Goal: Transaction & Acquisition: Book appointment/travel/reservation

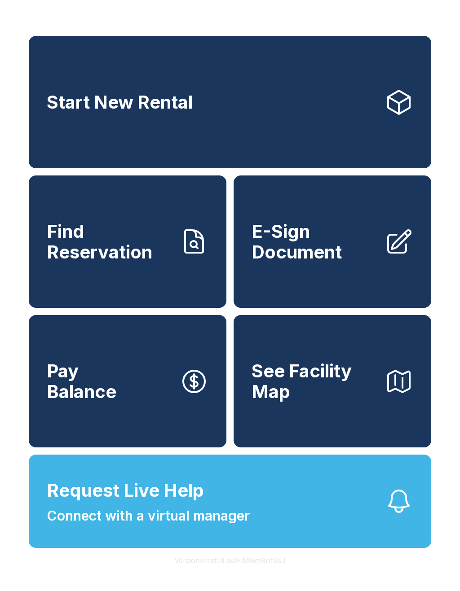
click at [292, 573] on button "Version krrefDLawElMlwz8nfSsJ" at bounding box center [230, 560] width 126 height 25
click at [339, 512] on button "Request Live Help Connect with a virtual manager" at bounding box center [230, 501] width 402 height 93
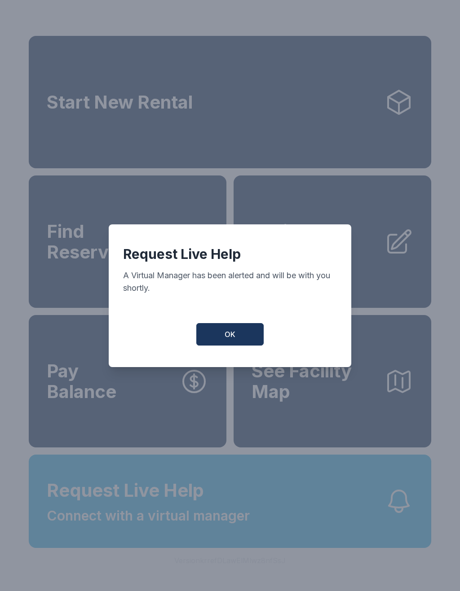
click at [236, 327] on div "Request Live Help A Virtual Manager has been alerted and will be with you short…" at bounding box center [230, 296] width 242 height 143
click at [247, 340] on button "OK" at bounding box center [229, 334] width 67 height 22
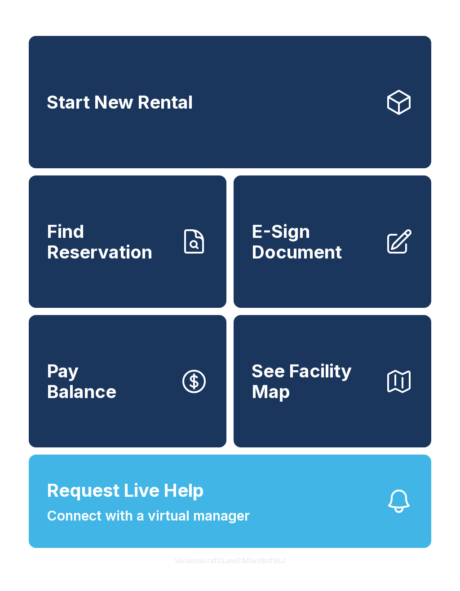
click at [311, 402] on span "See Facility Map" at bounding box center [314, 381] width 126 height 41
click at [353, 123] on link "Start New Rental" at bounding box center [230, 102] width 402 height 132
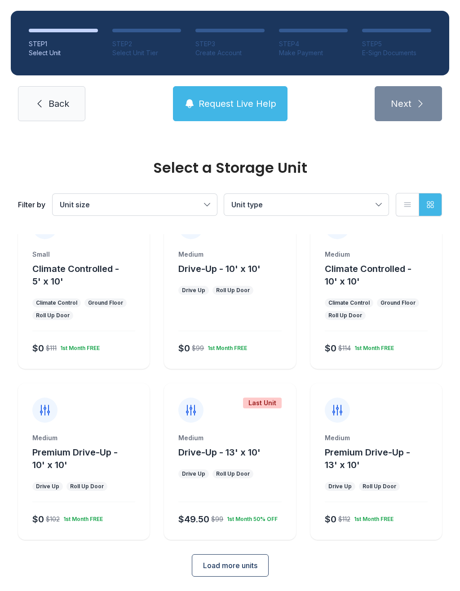
scroll to position [36, 0]
click at [369, 198] on button "Unit type" at bounding box center [306, 205] width 164 height 22
click at [203, 205] on button "Unit size" at bounding box center [135, 205] width 164 height 22
click at [433, 199] on button "Grid view" at bounding box center [430, 204] width 23 height 23
click at [415, 200] on button "List view" at bounding box center [407, 204] width 23 height 23
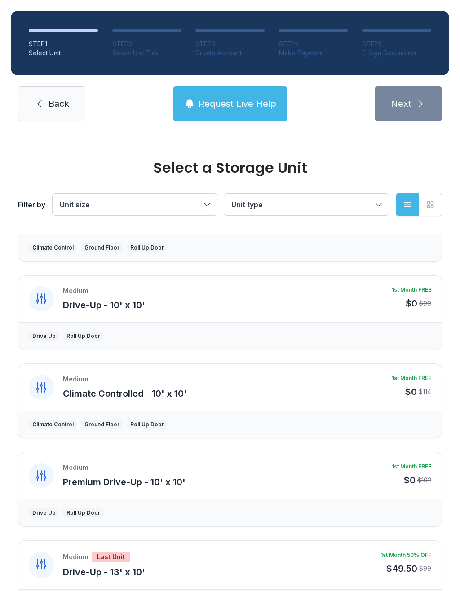
scroll to position [47, 0]
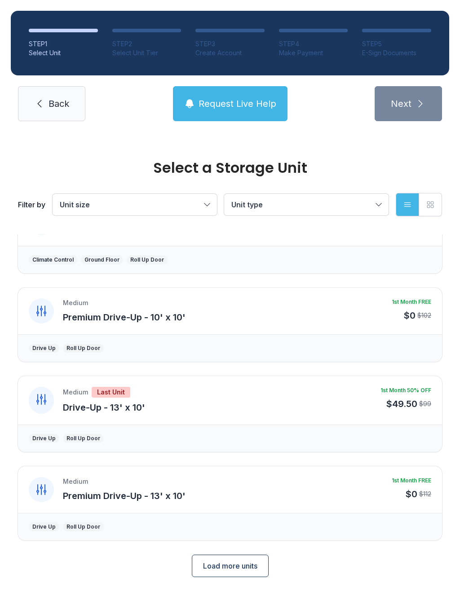
click at [227, 569] on span "Load more units" at bounding box center [230, 566] width 54 height 11
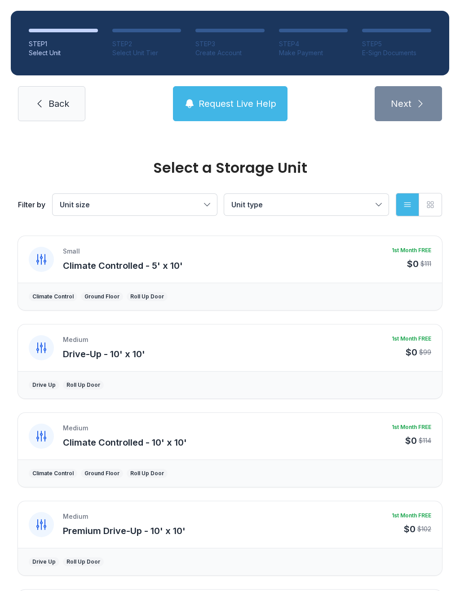
scroll to position [0, 0]
click at [64, 102] on span "Back" at bounding box center [58, 103] width 21 height 13
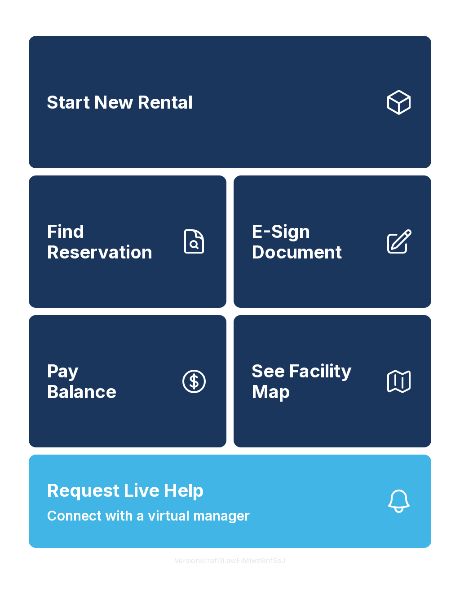
click at [170, 403] on button "Pay Balance" at bounding box center [128, 381] width 198 height 132
click at [143, 285] on link "Find Reservation" at bounding box center [128, 242] width 198 height 132
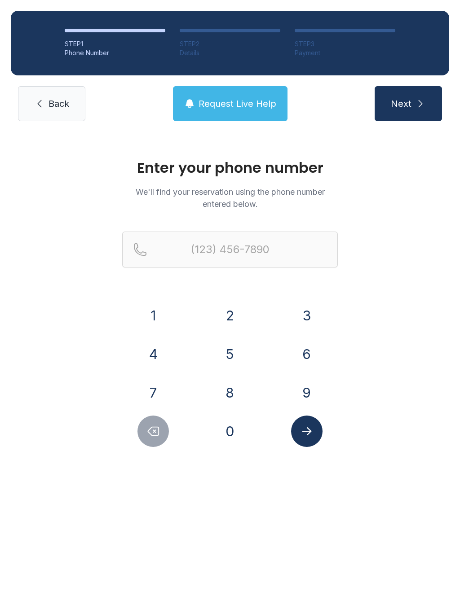
click at [63, 103] on span "Back" at bounding box center [58, 103] width 21 height 13
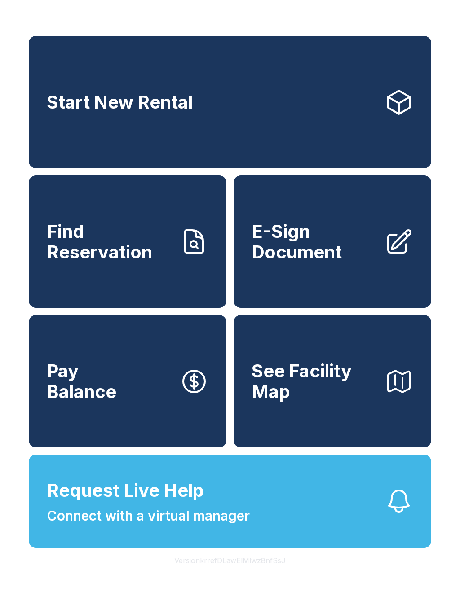
click at [367, 402] on span "See Facility Map" at bounding box center [314, 381] width 126 height 41
click at [308, 276] on link "E-Sign Document" at bounding box center [333, 242] width 198 height 132
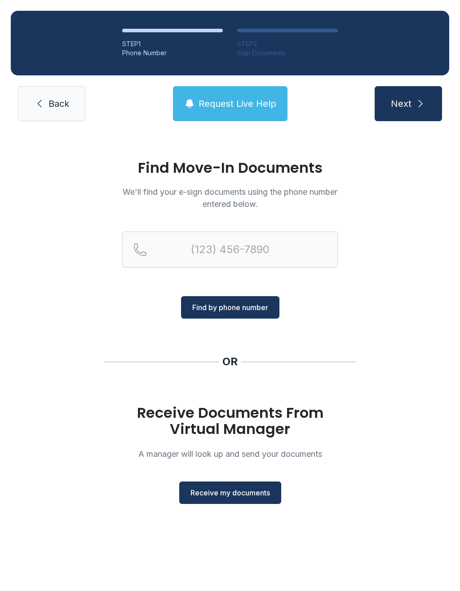
click at [406, 100] on span "Next" at bounding box center [401, 103] width 21 height 13
type input "("
click at [62, 103] on span "Back" at bounding box center [58, 103] width 21 height 13
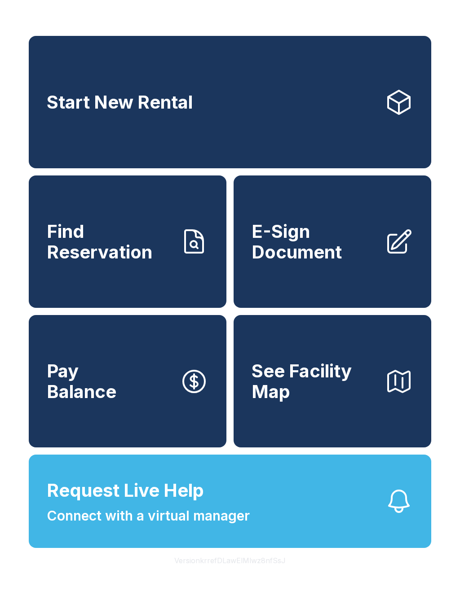
click at [353, 392] on span "See Facility Map" at bounding box center [314, 381] width 126 height 41
click at [181, 271] on link "Find Reservation" at bounding box center [128, 242] width 198 height 132
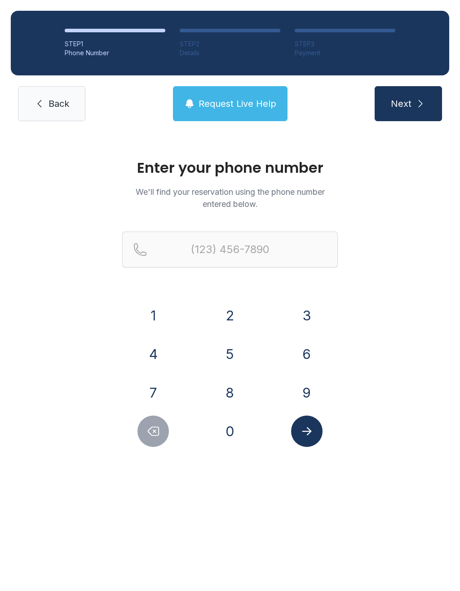
click at [59, 94] on link "Back" at bounding box center [51, 103] width 67 height 35
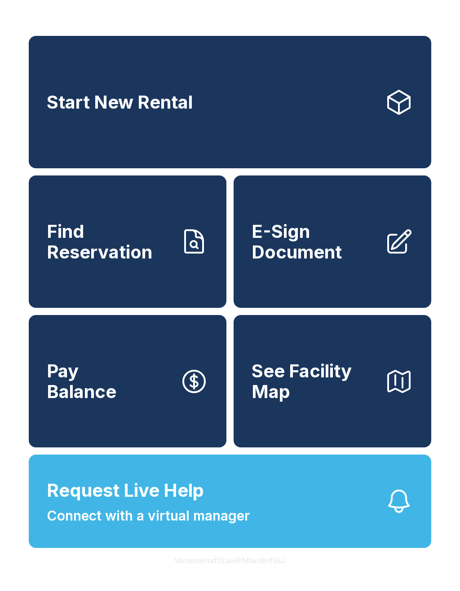
click at [220, 123] on link "Start New Rental" at bounding box center [230, 102] width 402 height 132
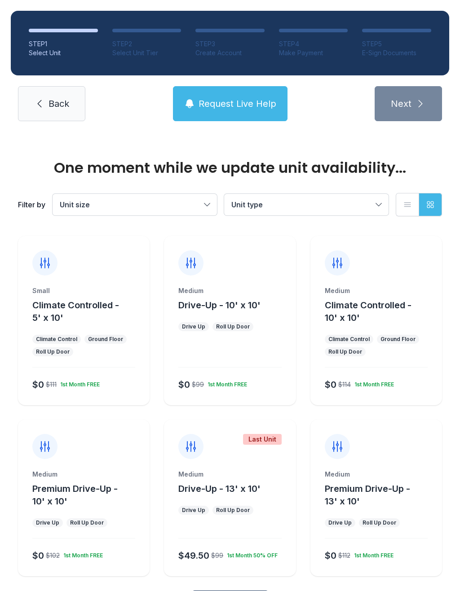
click at [101, 284] on div "Small Climate Controlled - 5' x 10' Climate Control Ground Floor Roll Up Door $…" at bounding box center [84, 320] width 132 height 169
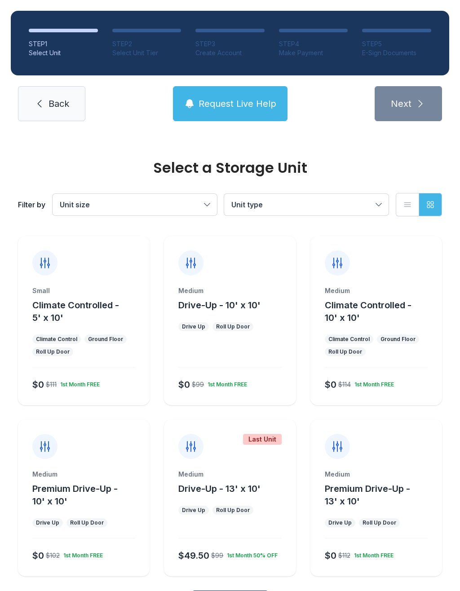
click at [110, 383] on div "$0 $111 1st Month FREE" at bounding box center [82, 383] width 106 height 16
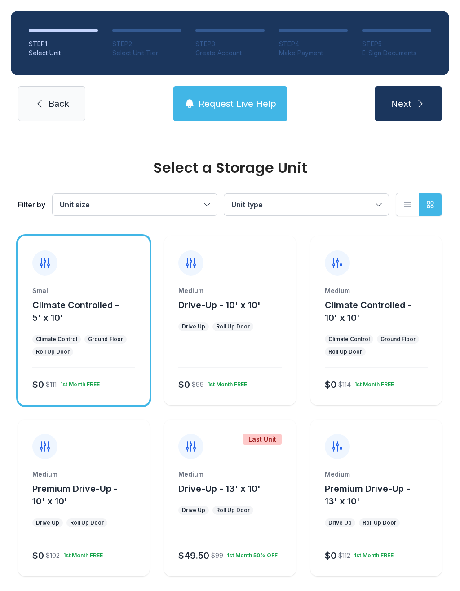
click at [414, 95] on button "Next" at bounding box center [408, 103] width 67 height 35
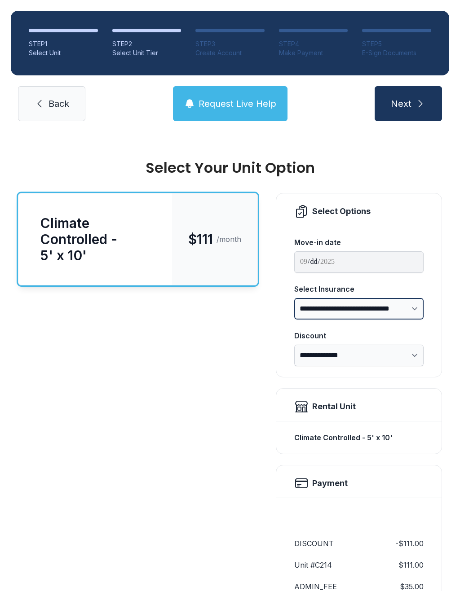
click at [414, 309] on select "**********" at bounding box center [358, 309] width 129 height 22
select select "****"
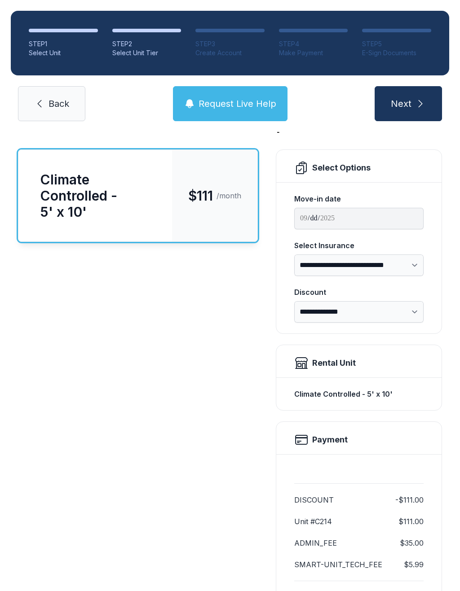
scroll to position [46, 0]
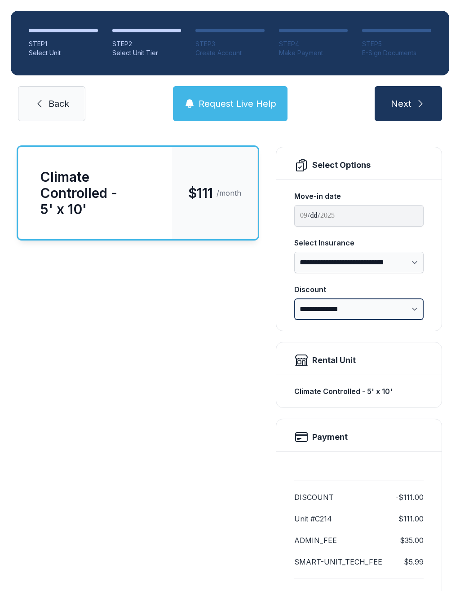
click at [405, 311] on select "**********" at bounding box center [358, 310] width 129 height 22
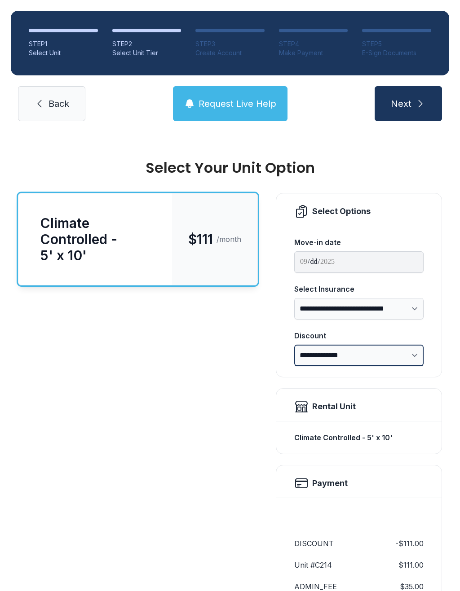
scroll to position [0, 0]
click at [53, 99] on span "Back" at bounding box center [58, 103] width 21 height 13
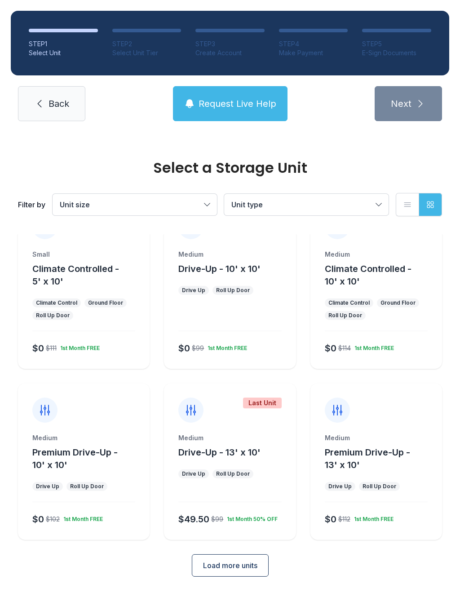
scroll to position [36, 0]
click at [5, 585] on div "Select a Storage Unit Filter by Unit size Unit type List view Grid view Small C…" at bounding box center [230, 354] width 460 height 517
click at [126, 591] on div "Select a Storage Unit Filter by Unit size Unit type List view Grid view Small C…" at bounding box center [230, 354] width 460 height 517
click at [138, 588] on div "Select a Storage Unit Filter by Unit size Unit type List view Grid view Small C…" at bounding box center [230, 354] width 460 height 517
click at [132, 141] on div "Select a Storage Unit Filter by Unit size Unit type List view Grid view" at bounding box center [230, 183] width 428 height 102
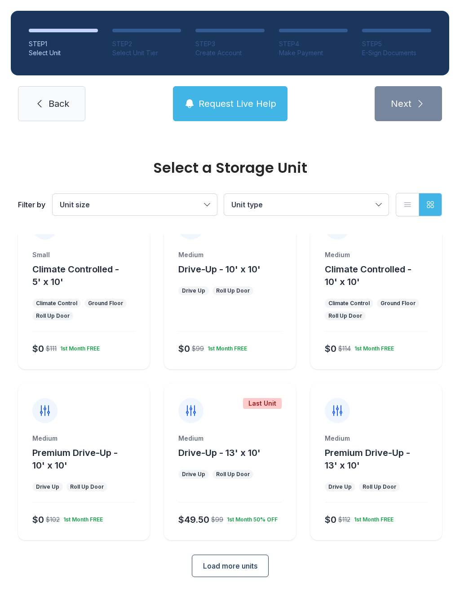
click at [65, 106] on span "Back" at bounding box center [58, 103] width 21 height 13
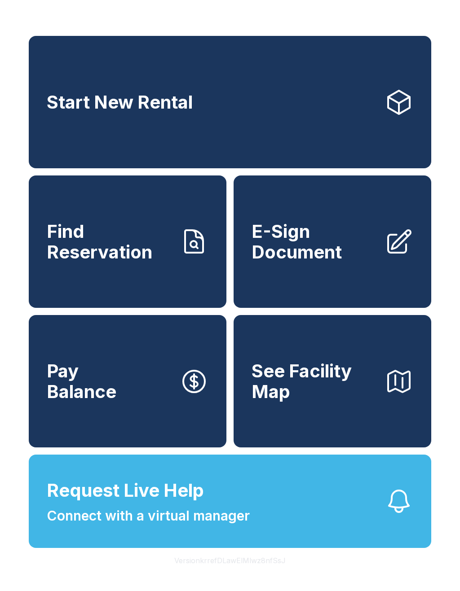
click at [158, 273] on link "Find Reservation" at bounding box center [128, 242] width 198 height 132
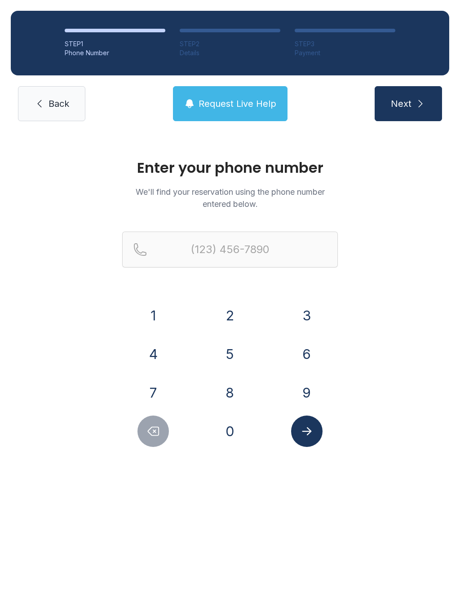
click at [67, 103] on span "Back" at bounding box center [58, 103] width 21 height 13
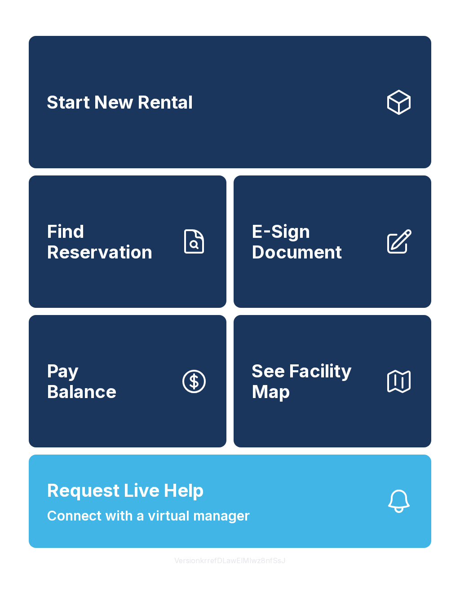
click at [91, 402] on span "Pay Balance" at bounding box center [82, 381] width 70 height 41
click at [345, 281] on link "E-Sign Document" at bounding box center [333, 242] width 198 height 132
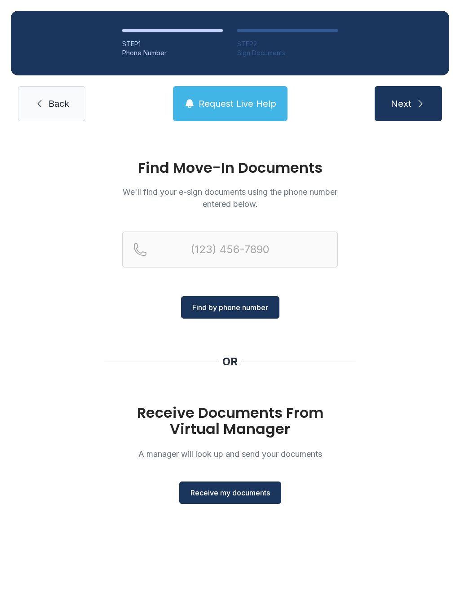
click at [46, 119] on link "Back" at bounding box center [51, 103] width 67 height 35
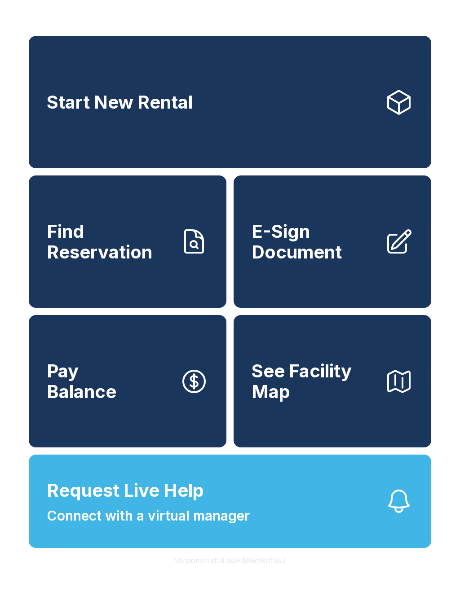
click at [176, 402] on button "Pay Balance" at bounding box center [128, 381] width 198 height 132
click at [346, 402] on span "See Facility Map" at bounding box center [314, 381] width 126 height 41
click at [289, 115] on link "Start New Rental" at bounding box center [230, 102] width 402 height 132
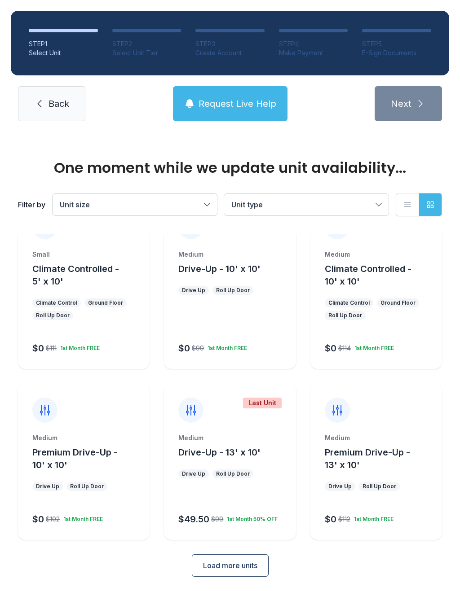
scroll to position [36, 0]
click at [238, 302] on div "Medium Drive-Up - 10' x 10' Drive Up Roll Up Door $0 $99 1st Month FREE" at bounding box center [230, 310] width 132 height 119
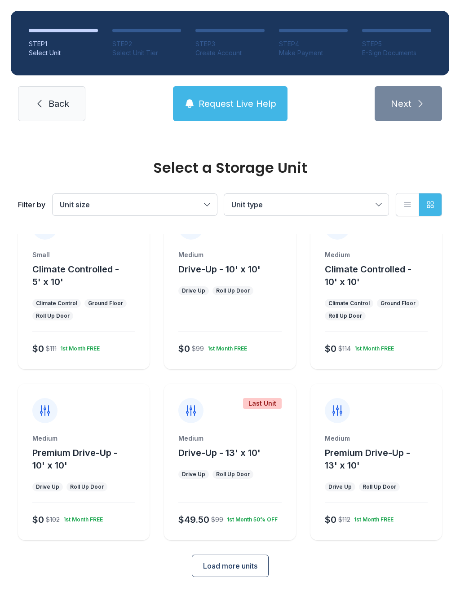
click at [228, 274] on span "Drive-Up - 10' x 10'" at bounding box center [219, 269] width 82 height 11
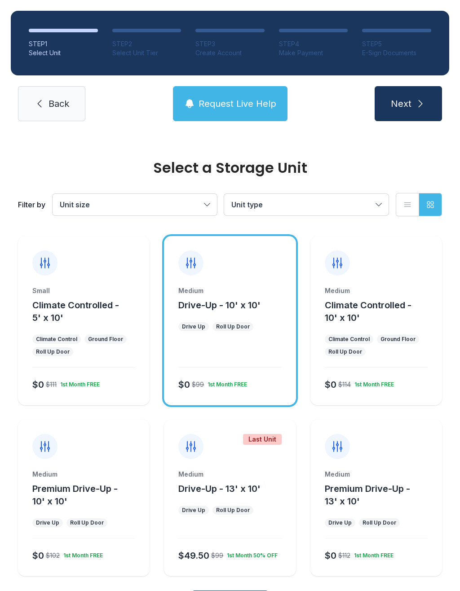
scroll to position [0, 0]
click at [407, 106] on span "Next" at bounding box center [401, 103] width 21 height 13
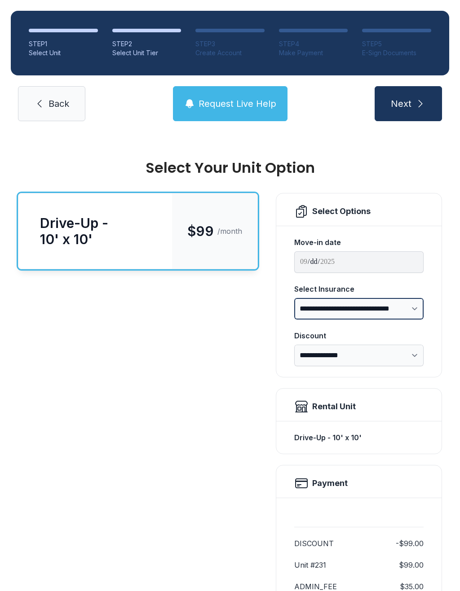
click at [419, 308] on select "**********" at bounding box center [358, 309] width 129 height 22
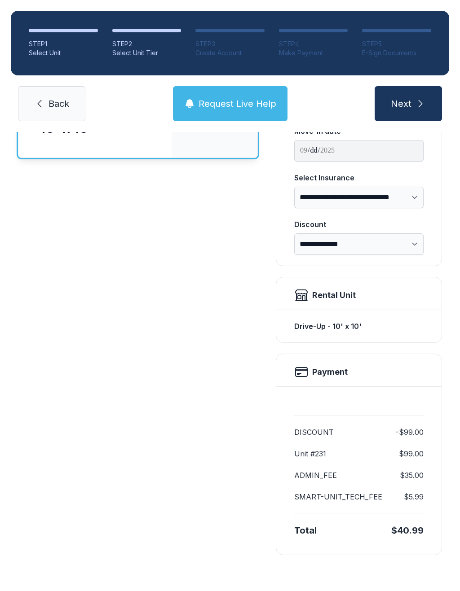
select select "****"
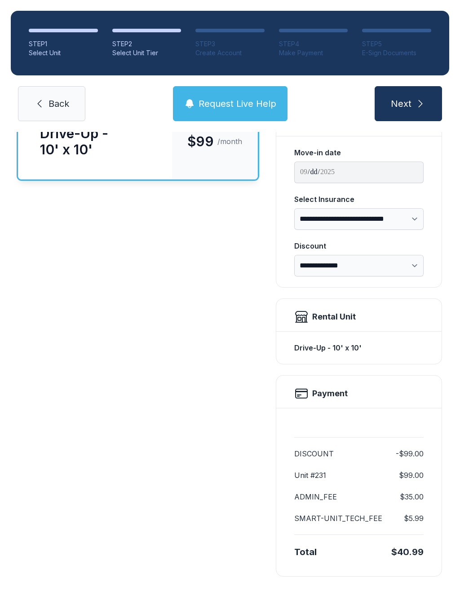
scroll to position [89, 0]
click at [412, 287] on div "**********" at bounding box center [358, 212] width 165 height 151
click at [411, 287] on div "**********" at bounding box center [358, 212] width 165 height 151
click at [406, 267] on select "**********" at bounding box center [358, 267] width 129 height 22
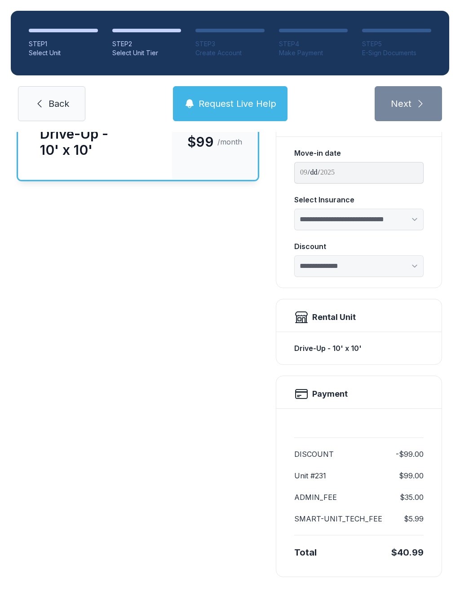
select select "****"
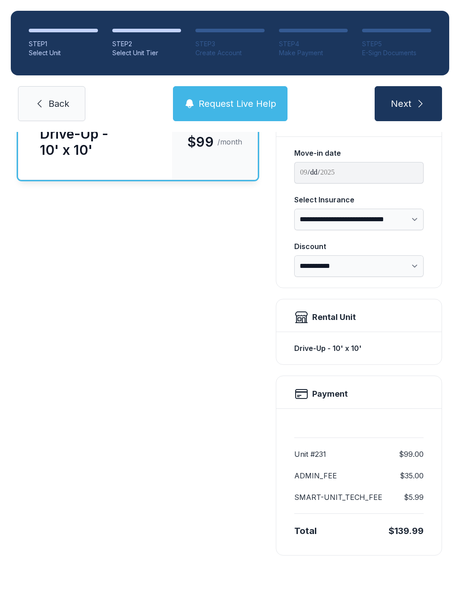
scroll to position [68, 0]
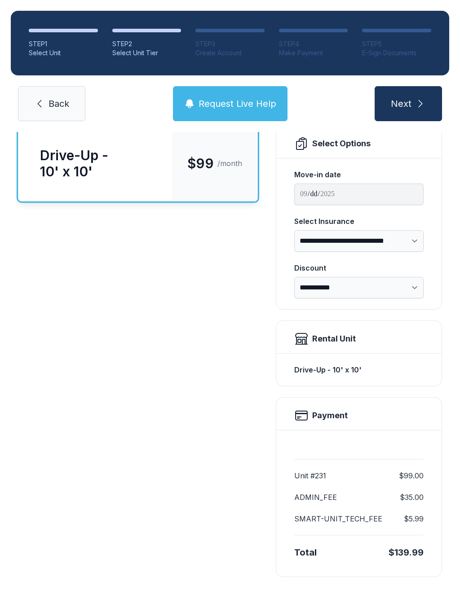
click at [407, 269] on div "Discount" at bounding box center [358, 268] width 129 height 11
click at [407, 277] on select "**********" at bounding box center [358, 288] width 129 height 22
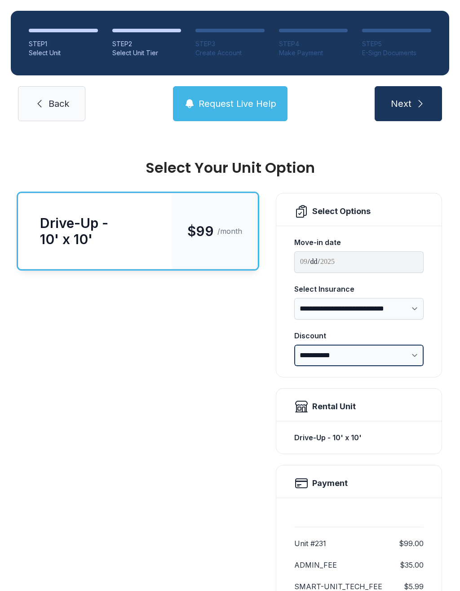
scroll to position [0, 0]
click at [417, 99] on icon "submit" at bounding box center [420, 103] width 11 height 11
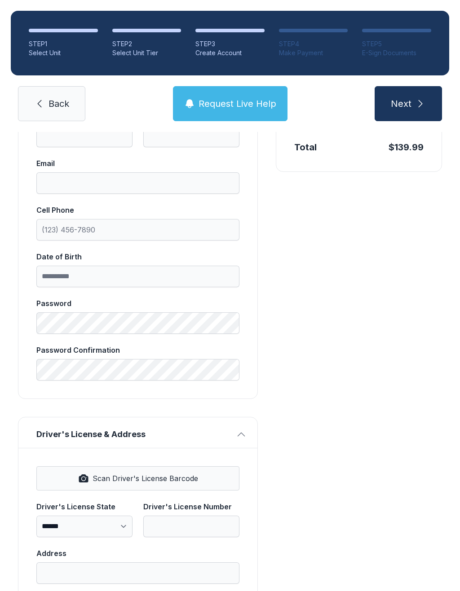
scroll to position [202, 0]
click at [75, 92] on link "Back" at bounding box center [51, 103] width 67 height 35
select select "****"
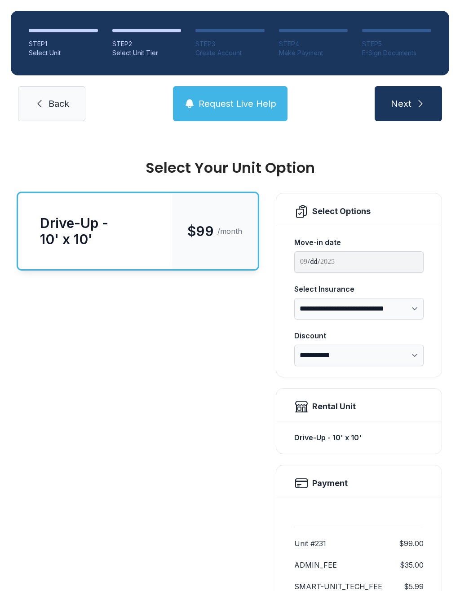
click at [50, 103] on span "Back" at bounding box center [58, 103] width 21 height 13
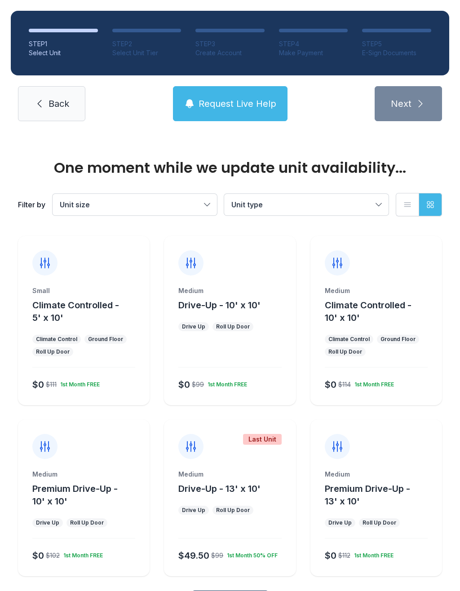
click at [48, 112] on link "Back" at bounding box center [51, 103] width 67 height 35
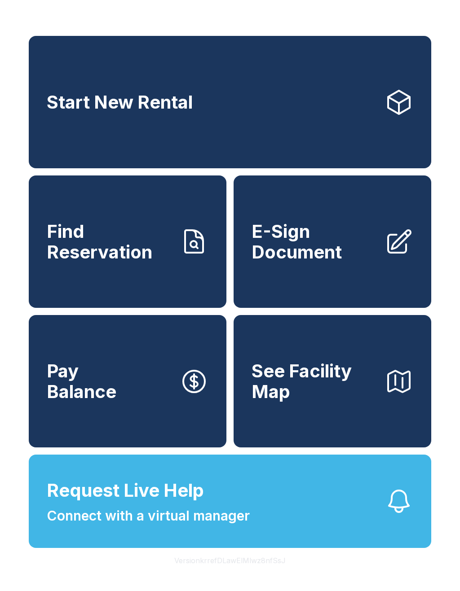
click at [335, 402] on span "See Facility Map" at bounding box center [314, 381] width 126 height 41
click at [83, 150] on link "Start New Rental" at bounding box center [230, 102] width 402 height 132
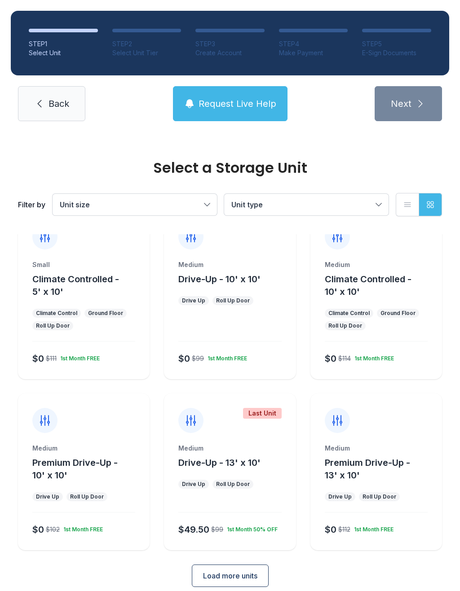
scroll to position [25, 0]
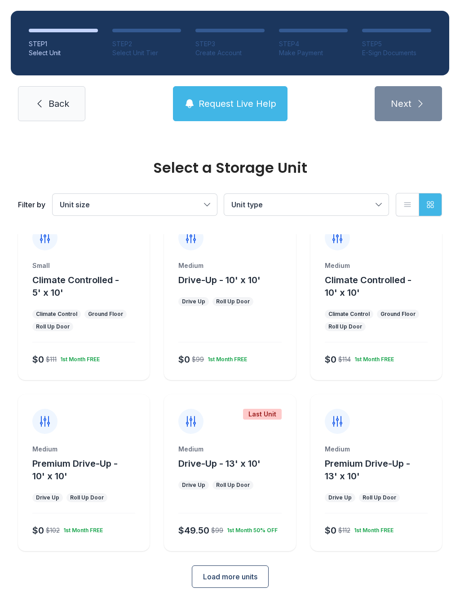
click at [392, 269] on div "Medium" at bounding box center [376, 265] width 103 height 9
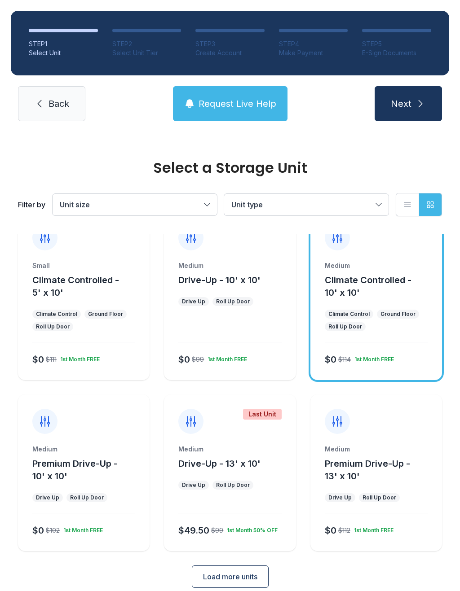
click at [410, 102] on span "Next" at bounding box center [401, 103] width 21 height 13
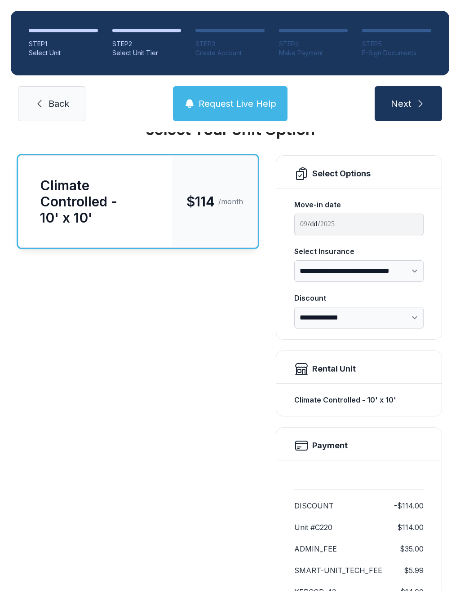
scroll to position [46, 0]
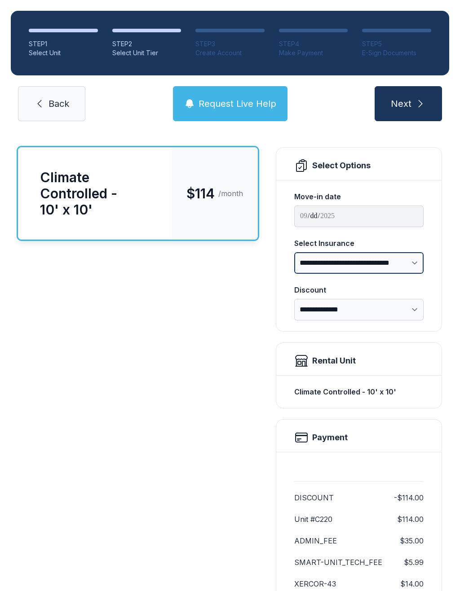
click at [415, 262] on select "**********" at bounding box center [358, 263] width 129 height 22
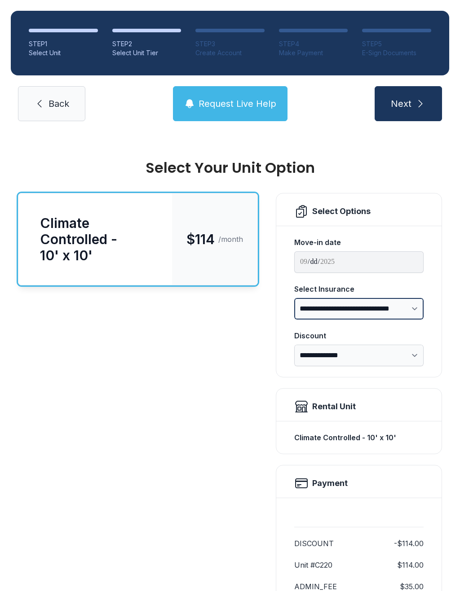
scroll to position [0, 0]
click at [415, 103] on icon "submit" at bounding box center [420, 103] width 11 height 11
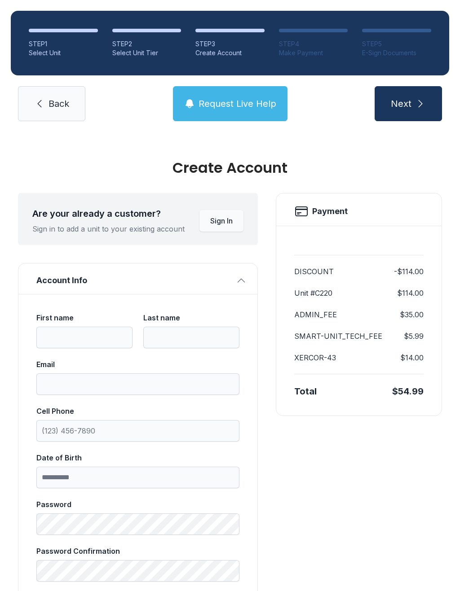
click at [51, 106] on span "Back" at bounding box center [58, 103] width 21 height 13
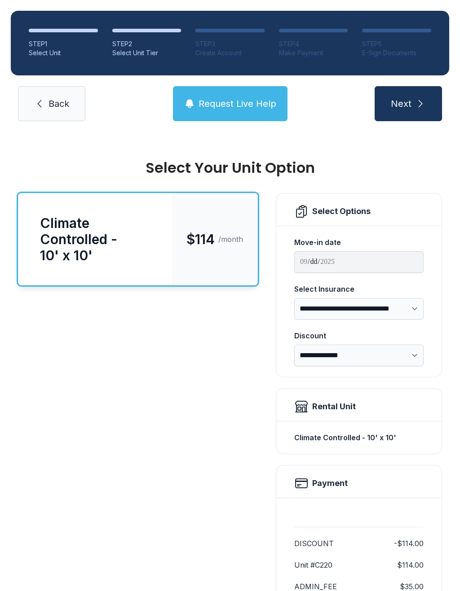
click at [60, 94] on link "Back" at bounding box center [51, 103] width 67 height 35
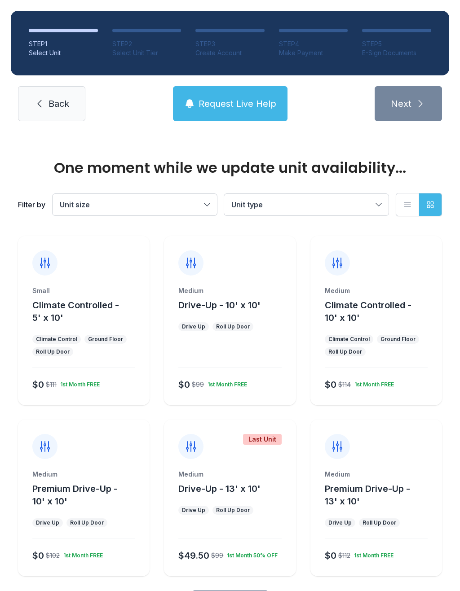
click at [54, 103] on span "Back" at bounding box center [58, 103] width 21 height 13
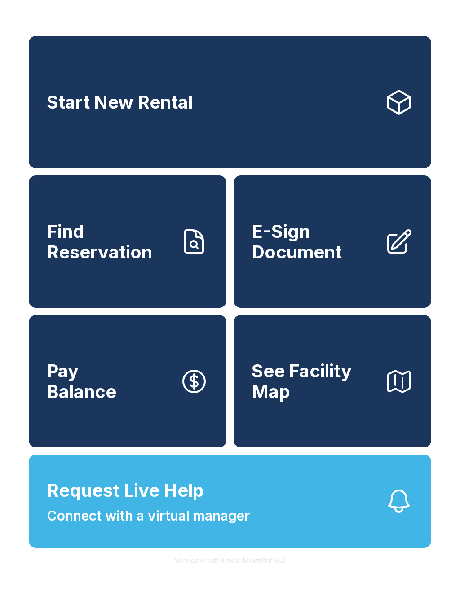
click at [143, 403] on button "Pay Balance" at bounding box center [128, 381] width 198 height 132
click at [136, 425] on button "Pay Balance" at bounding box center [128, 381] width 198 height 132
click at [301, 262] on span "E-Sign Document" at bounding box center [314, 241] width 126 height 41
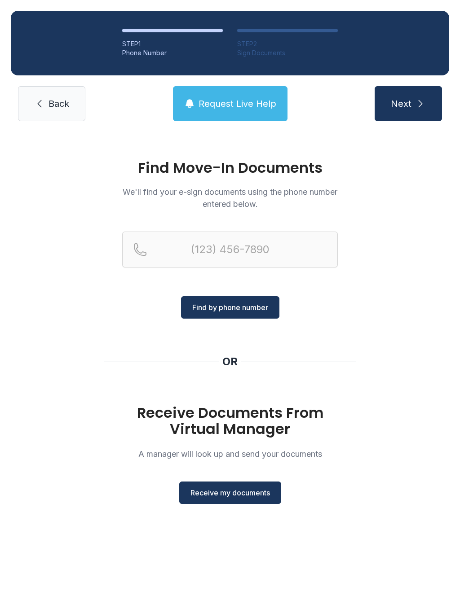
click at [411, 111] on button "Next" at bounding box center [408, 103] width 67 height 35
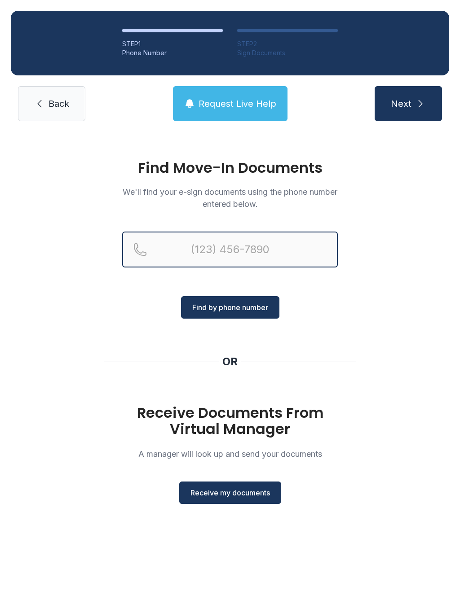
type input "("
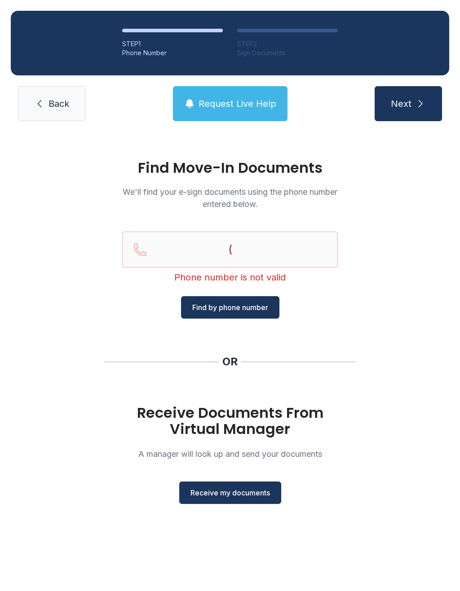
click at [57, 113] on link "Back" at bounding box center [51, 103] width 67 height 35
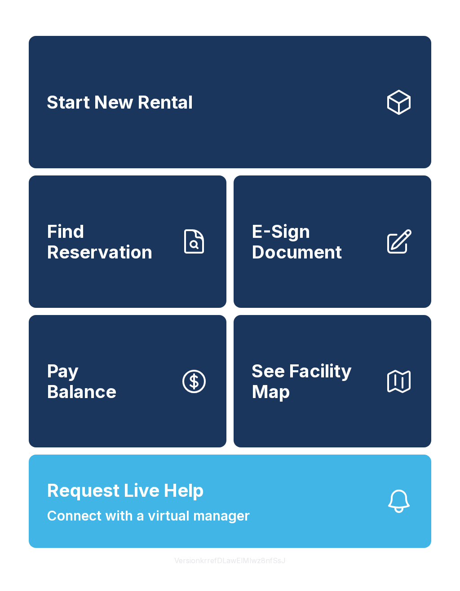
click at [252, 133] on link "Start New Rental" at bounding box center [230, 102] width 402 height 132
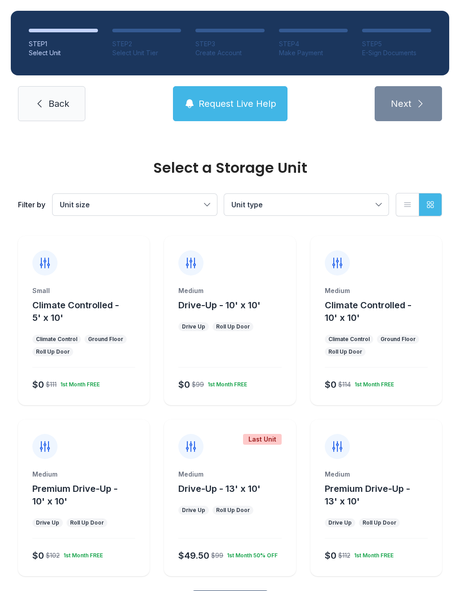
click at [64, 98] on span "Back" at bounding box center [58, 103] width 21 height 13
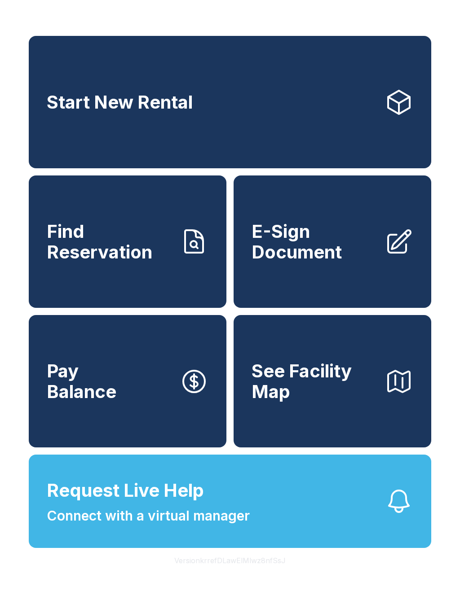
click at [204, 140] on link "Start New Rental" at bounding box center [230, 102] width 402 height 132
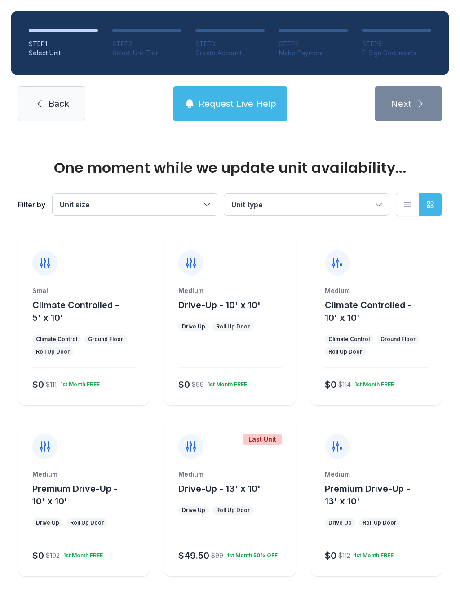
click at [205, 205] on button "Unit size" at bounding box center [135, 205] width 164 height 22
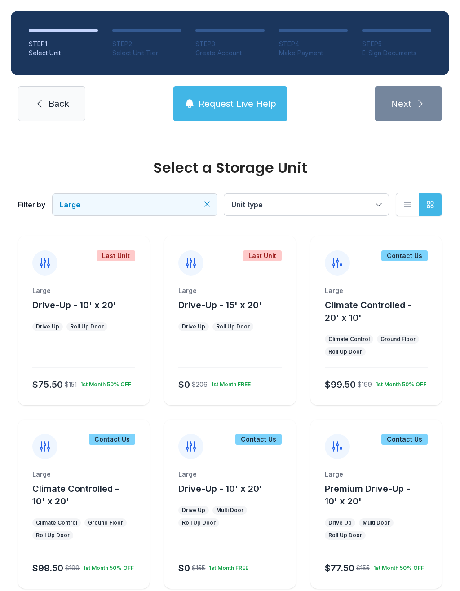
click at [206, 201] on icon "Clear filters" at bounding box center [207, 204] width 9 height 9
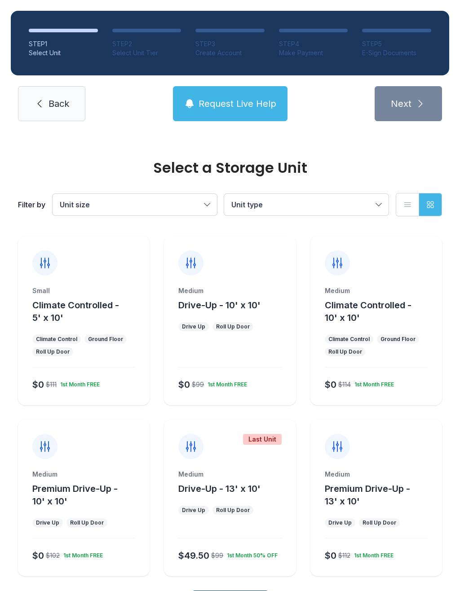
click at [278, 195] on button "Unit type" at bounding box center [306, 205] width 164 height 22
click at [309, 228] on span "Climate Controlled" at bounding box center [282, 232] width 62 height 11
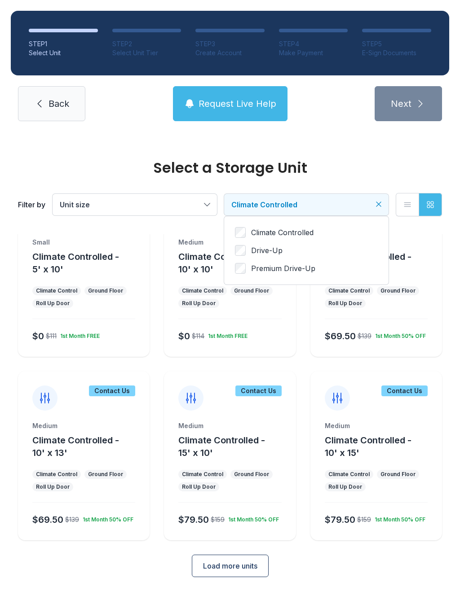
scroll to position [23, 0]
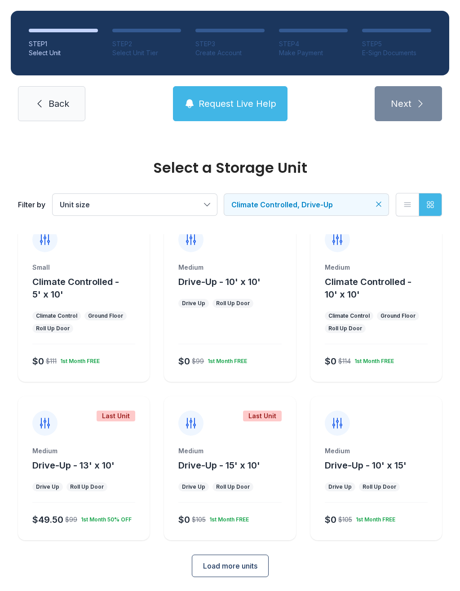
click at [58, 107] on span "Back" at bounding box center [58, 103] width 21 height 13
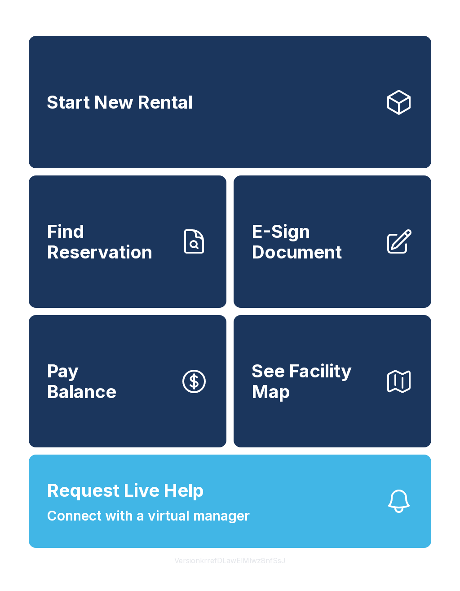
click at [220, 129] on link "Start New Rental" at bounding box center [230, 102] width 402 height 132
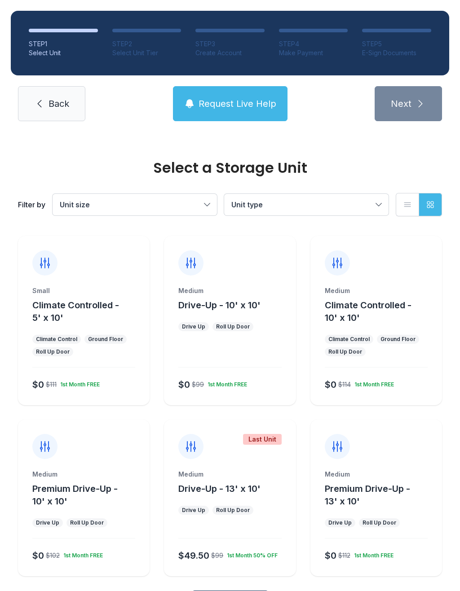
click at [52, 104] on span "Back" at bounding box center [58, 103] width 21 height 13
